Goal: Task Accomplishment & Management: Manage account settings

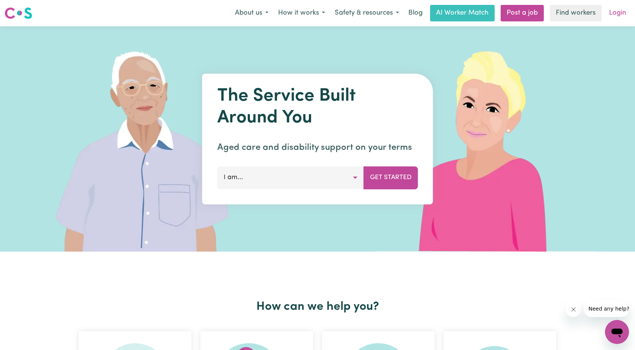
click at [621, 11] on link "Login" at bounding box center [618, 13] width 26 height 17
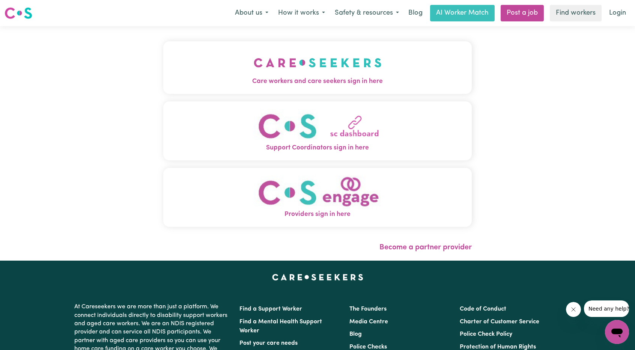
click at [316, 59] on img "Care workers and care seekers sign in here" at bounding box center [318, 63] width 128 height 28
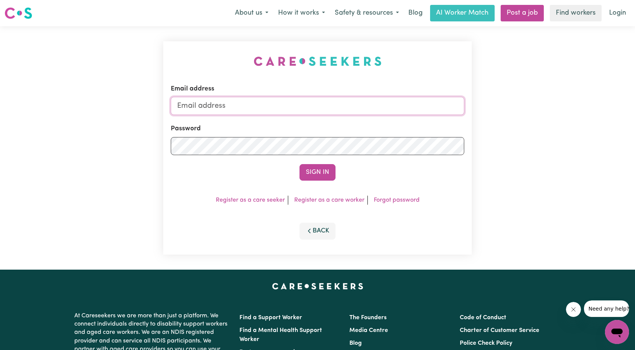
click at [272, 100] on input "Email address" at bounding box center [318, 106] width 294 height 18
type input "[EMAIL_ADDRESS][DOMAIN_NAME]"
click at [327, 176] on button "Sign In" at bounding box center [318, 172] width 36 height 17
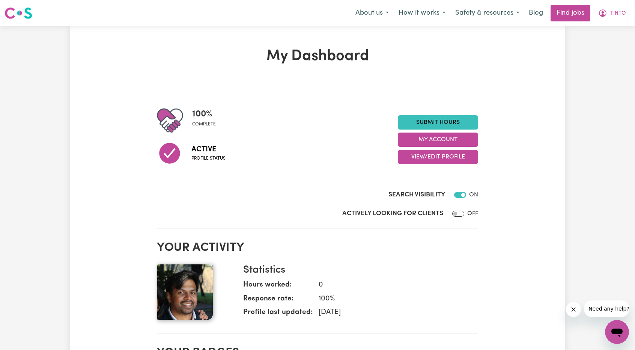
click at [467, 245] on h2 "Your activity" at bounding box center [317, 248] width 321 height 14
click at [462, 214] on input "Actively Looking for Clients" at bounding box center [458, 214] width 12 height 6
checkbox input "true"
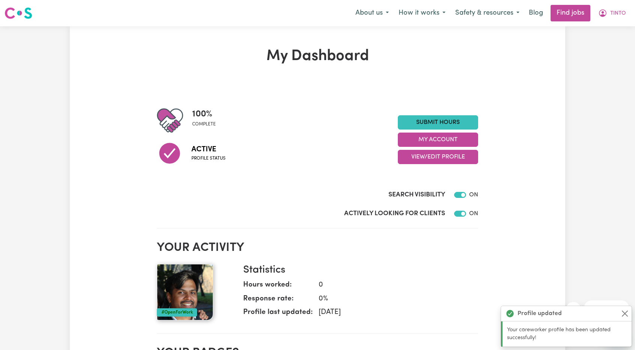
click at [624, 313] on button "Close" at bounding box center [624, 313] width 9 height 9
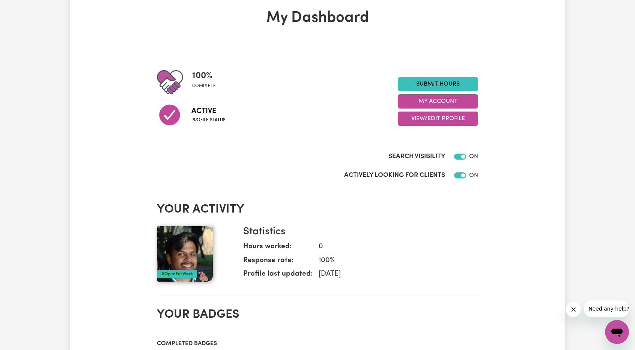
scroll to position [10, 0]
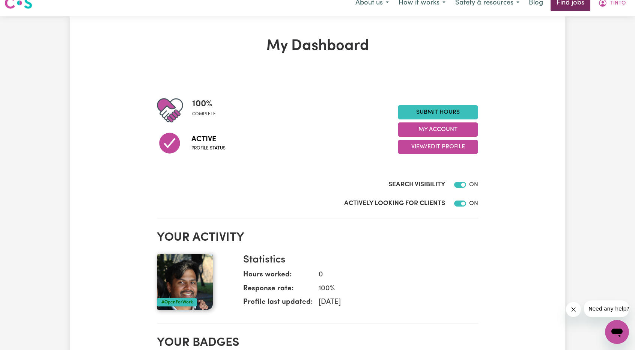
click at [563, 4] on link "Find jobs" at bounding box center [571, 3] width 40 height 17
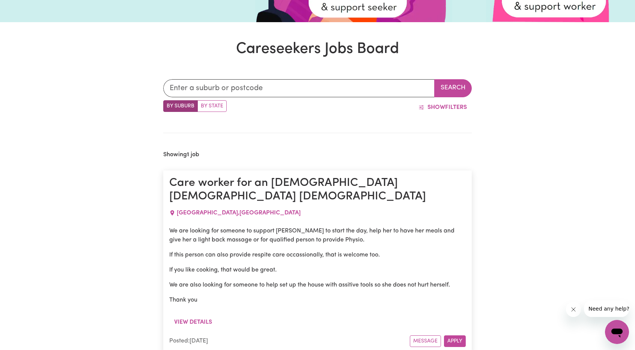
scroll to position [212, 0]
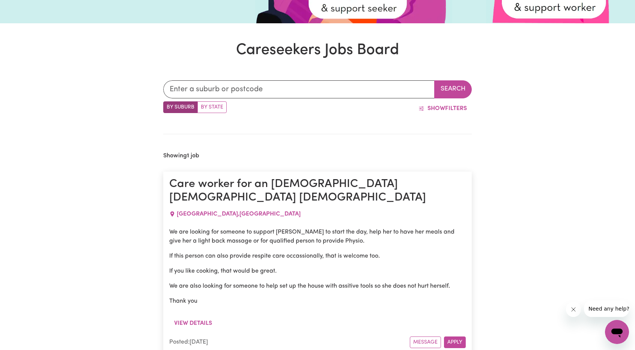
click at [215, 105] on label "By State" at bounding box center [211, 107] width 29 height 12
click at [168, 105] on input "By State" at bounding box center [165, 103] width 5 height 5
radio input "true"
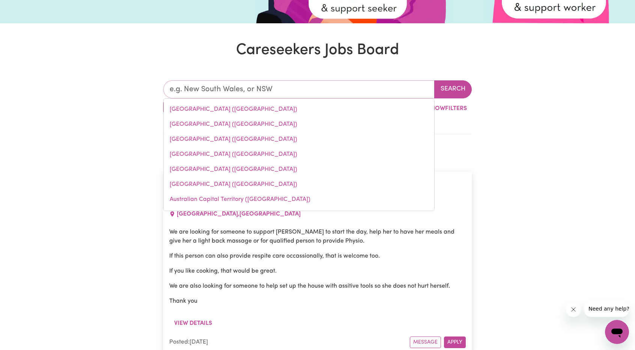
click at [258, 94] on input "text" at bounding box center [298, 89] width 271 height 18
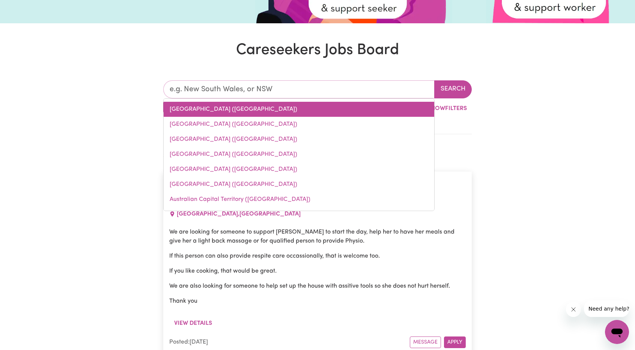
click at [222, 113] on link "[GEOGRAPHIC_DATA] ([GEOGRAPHIC_DATA])" at bounding box center [299, 109] width 271 height 15
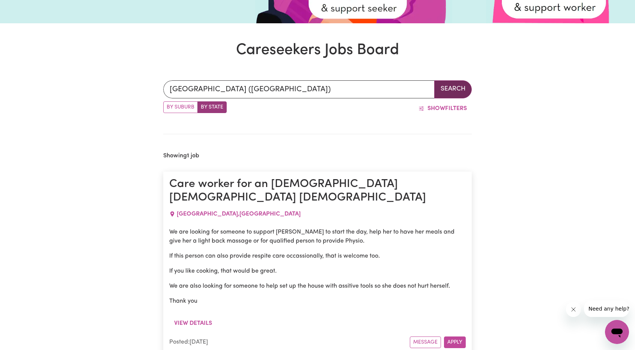
click at [452, 89] on button "Search" at bounding box center [453, 89] width 38 height 18
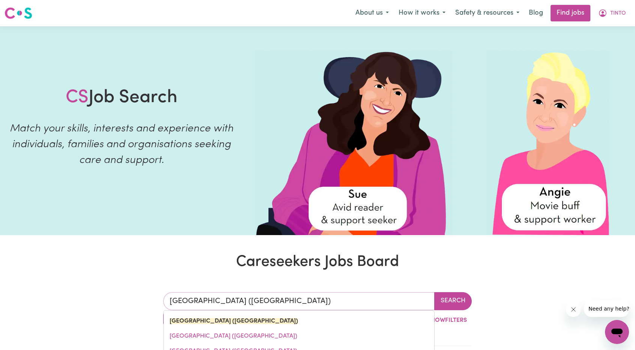
click at [241, 306] on input "[GEOGRAPHIC_DATA] ([GEOGRAPHIC_DATA])" at bounding box center [298, 301] width 271 height 18
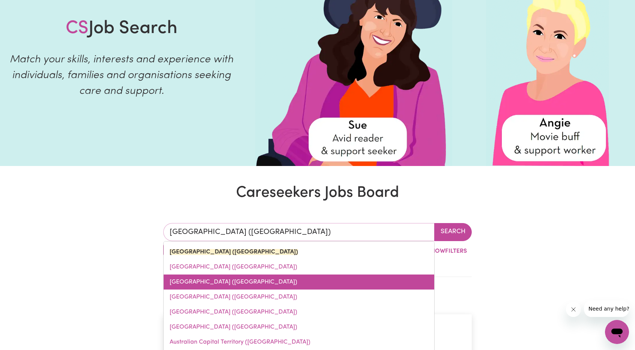
scroll to position [14, 0]
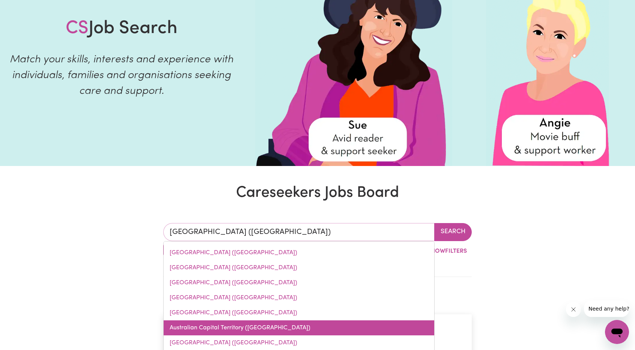
click at [241, 322] on link "Australian Capital Territory ([GEOGRAPHIC_DATA])" at bounding box center [299, 327] width 271 height 15
type input "Australian Capital Territory ([GEOGRAPHIC_DATA])"
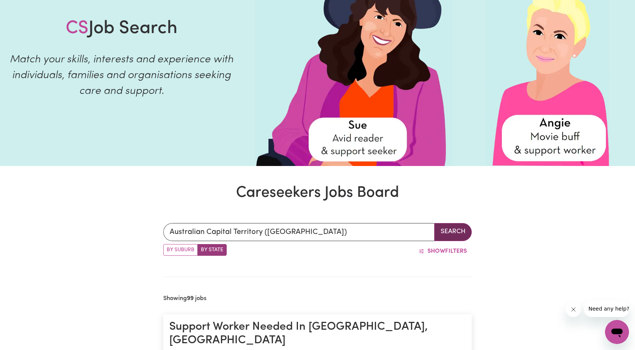
click at [452, 235] on button "Search" at bounding box center [453, 232] width 38 height 18
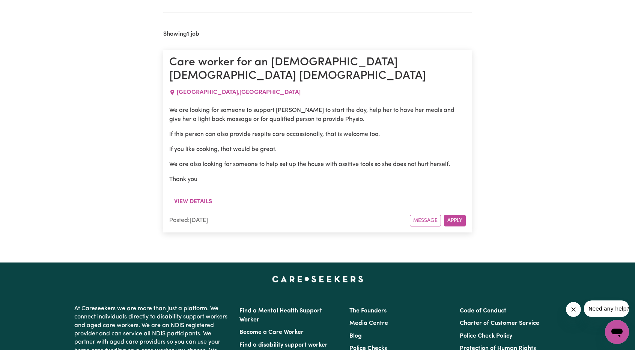
scroll to position [334, 0]
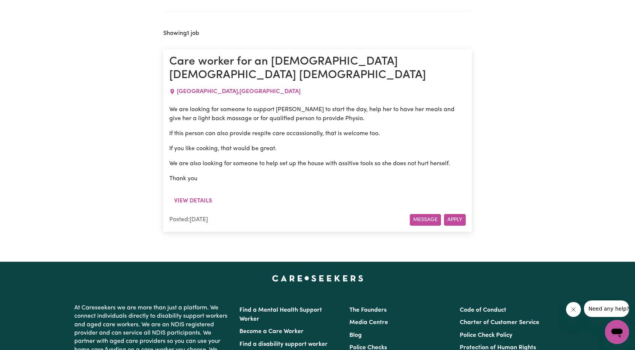
click at [428, 214] on button "Message" at bounding box center [425, 220] width 31 height 12
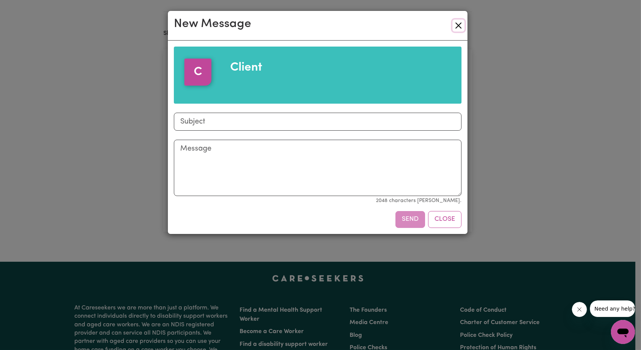
click at [456, 26] on button "Close" at bounding box center [458, 26] width 12 height 12
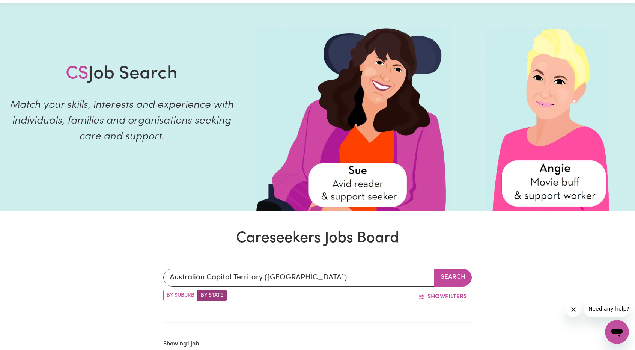
scroll to position [0, 0]
